Goal: Purchase product/service

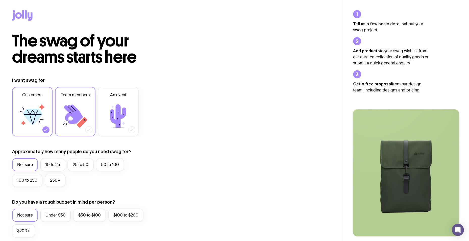
click at [85, 115] on icon at bounding box center [75, 116] width 30 height 30
click at [0, 0] on input "Team members" at bounding box center [0, 0] width 0 height 0
click at [38, 110] on icon at bounding box center [32, 116] width 30 height 30
click at [0, 0] on input "Customers" at bounding box center [0, 0] width 0 height 0
click at [54, 167] on label "10 to 25" at bounding box center [52, 164] width 25 height 13
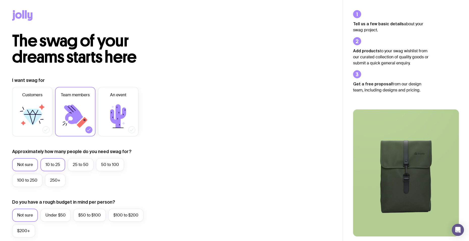
click at [0, 0] on input "10 to 25" at bounding box center [0, 0] width 0 height 0
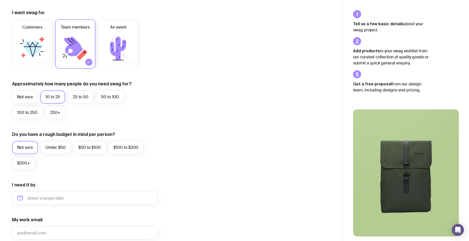
scroll to position [101, 0]
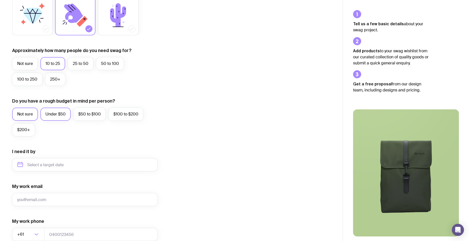
click at [63, 114] on label "Under $50" at bounding box center [55, 114] width 30 height 13
click at [0, 0] on input "Under $50" at bounding box center [0, 0] width 0 height 0
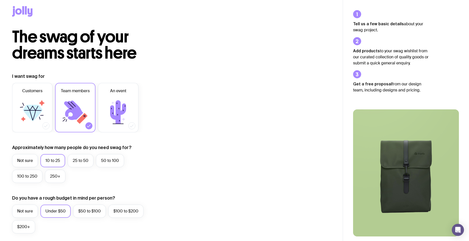
scroll to position [0, 0]
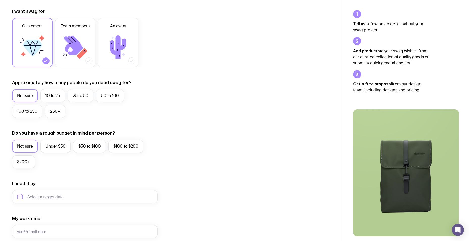
scroll to position [188, 0]
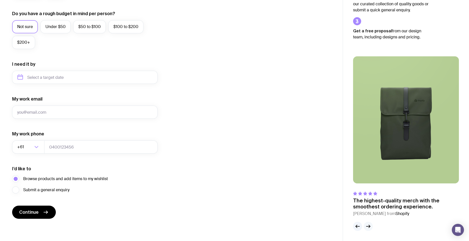
click at [369, 226] on icon "button" at bounding box center [368, 226] width 6 height 6
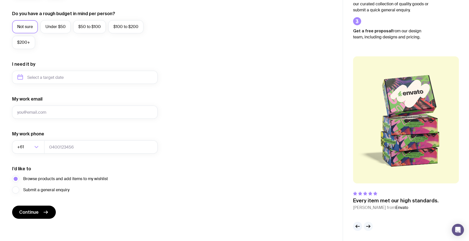
click at [369, 226] on icon "button" at bounding box center [368, 226] width 6 height 6
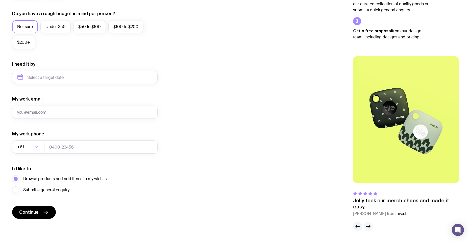
click at [369, 226] on icon "button" at bounding box center [368, 226] width 6 height 6
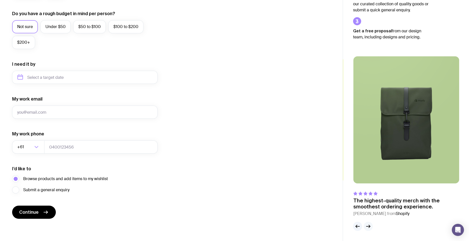
click at [369, 226] on icon "button" at bounding box center [368, 226] width 6 height 6
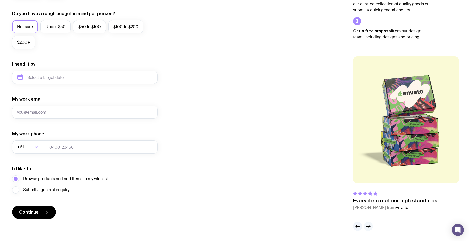
click at [369, 226] on icon "button" at bounding box center [368, 226] width 6 height 6
